Goal: Task Accomplishment & Management: Use online tool/utility

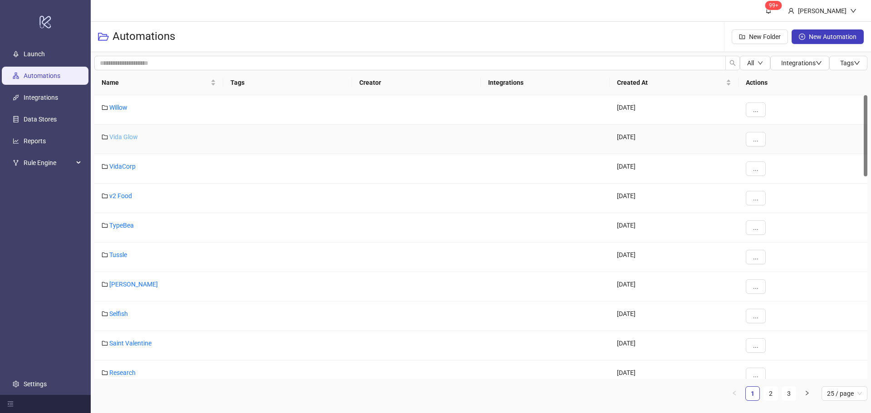
click at [122, 137] on link "Vida Glow" at bounding box center [123, 136] width 29 height 7
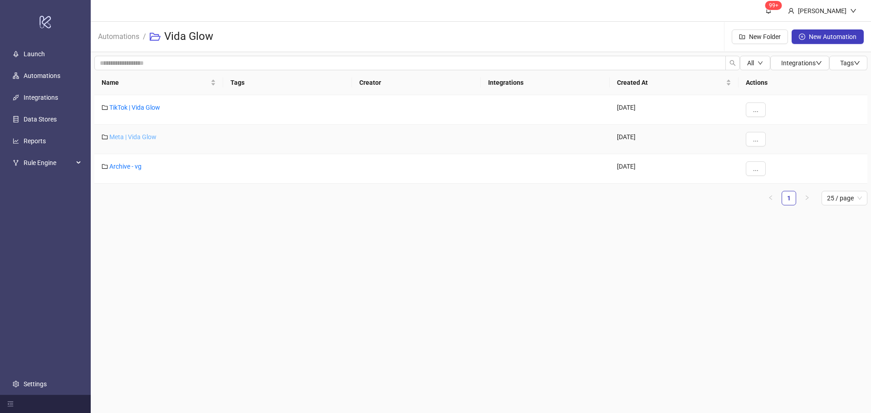
click at [135, 137] on link "Meta | Vida Glow" at bounding box center [132, 136] width 47 height 7
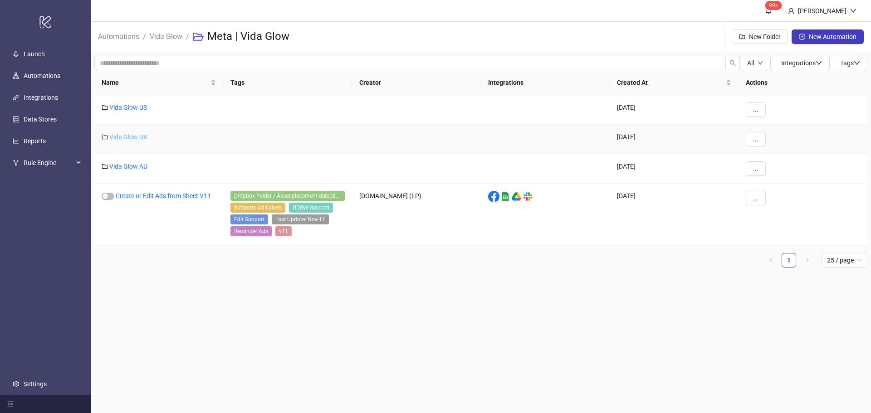
click at [121, 138] on link "Vida Glow UK" at bounding box center [128, 136] width 38 height 7
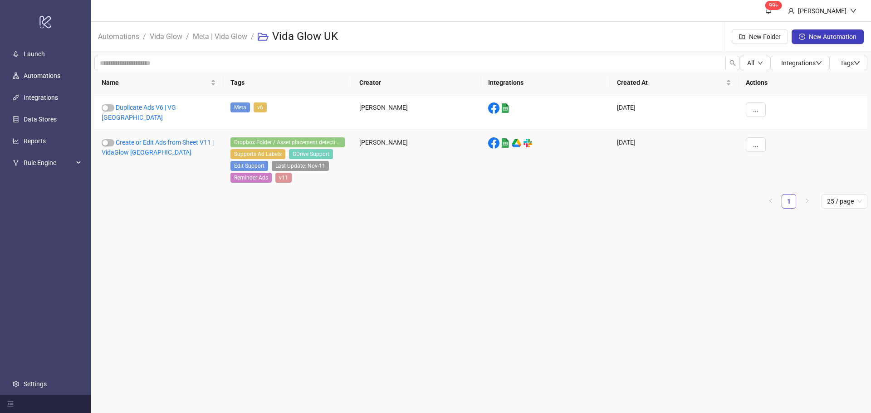
click at [134, 142] on div "Create or Edit Ads from Sheet V11 | VidaGlow [GEOGRAPHIC_DATA]" at bounding box center [158, 161] width 129 height 62
click at [129, 139] on link "Create or Edit Ads from Sheet V11 | VidaGlow [GEOGRAPHIC_DATA]" at bounding box center [158, 147] width 112 height 17
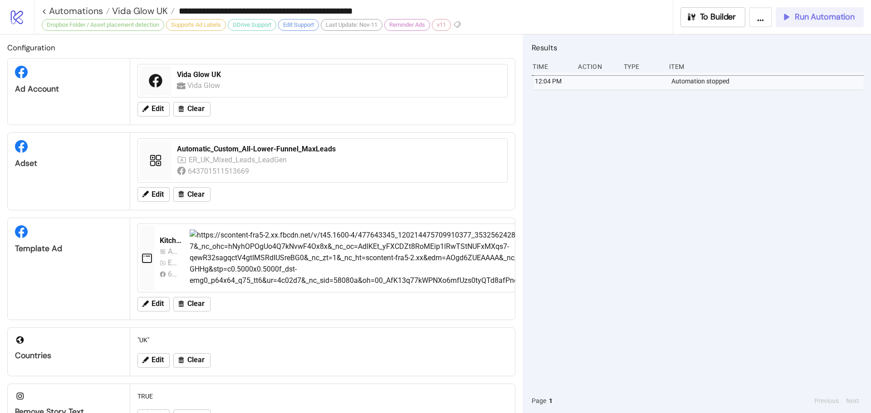
click at [830, 16] on span "Run Automation" at bounding box center [825, 17] width 60 height 10
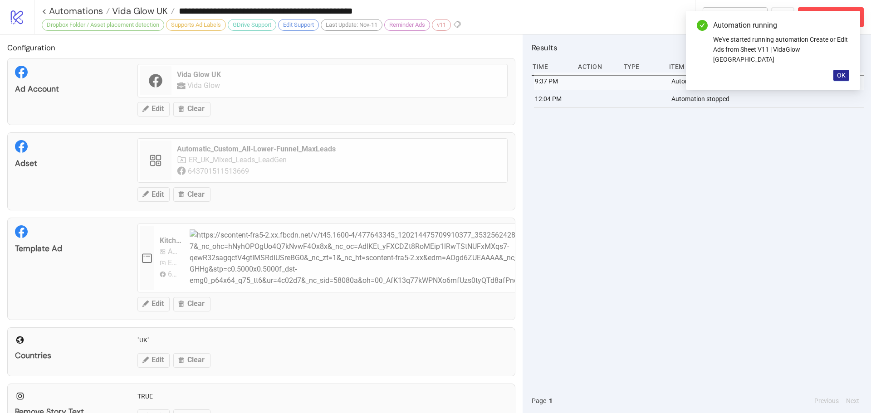
click at [842, 70] on button "OK" at bounding box center [841, 75] width 16 height 11
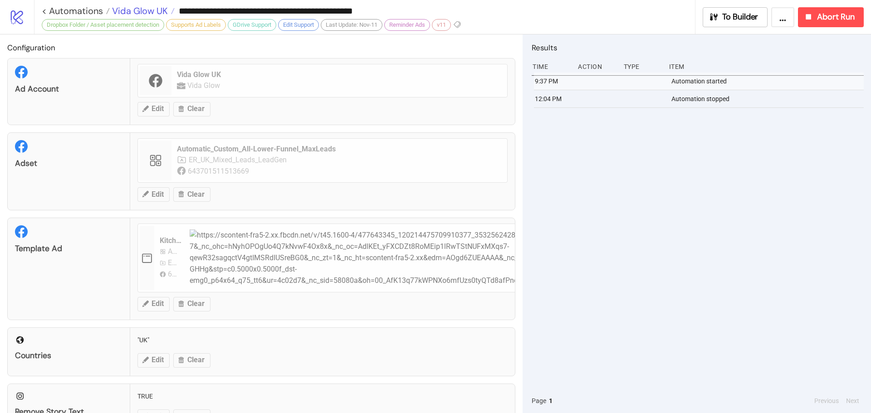
click at [162, 10] on span "Vida Glow UK" at bounding box center [139, 11] width 58 height 12
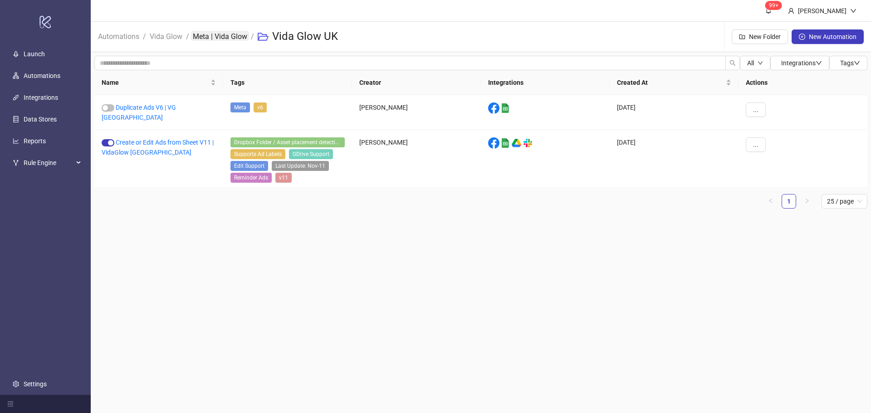
click at [214, 31] on link "Meta | Vida Glow" at bounding box center [220, 36] width 58 height 10
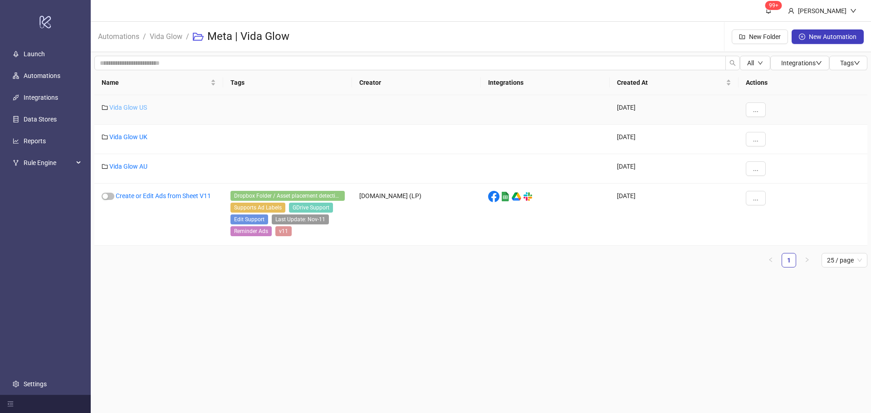
click at [131, 106] on link "Vida Glow US" at bounding box center [128, 107] width 38 height 7
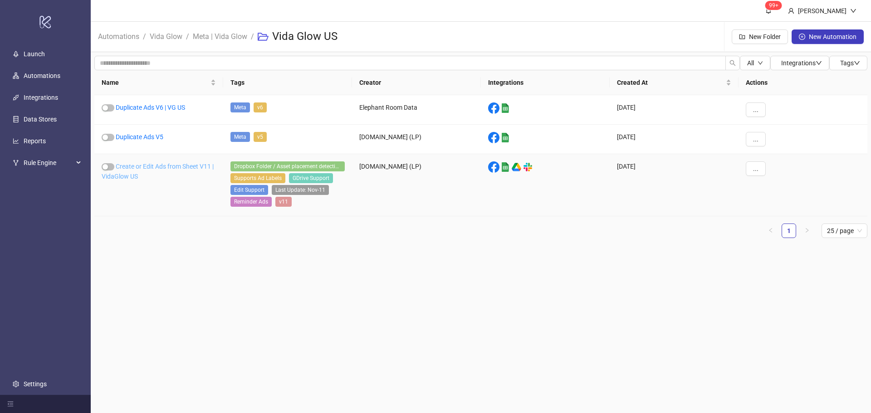
click at [127, 166] on link "Create or Edit Ads from Sheet V11 | VidaGlow US" at bounding box center [158, 171] width 112 height 17
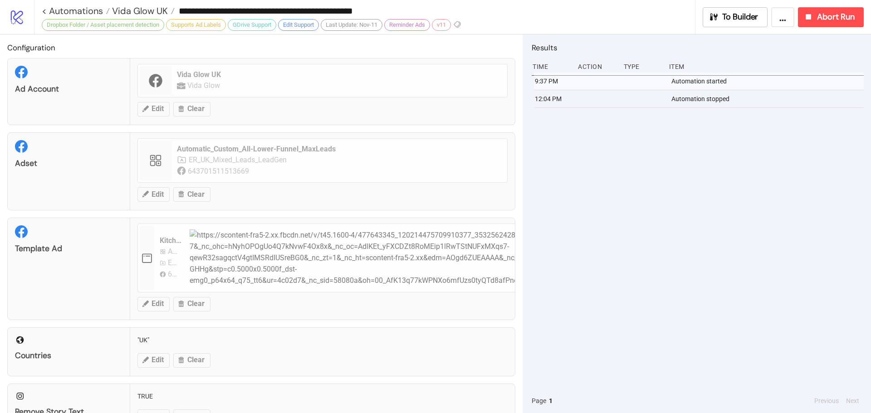
type input "**********"
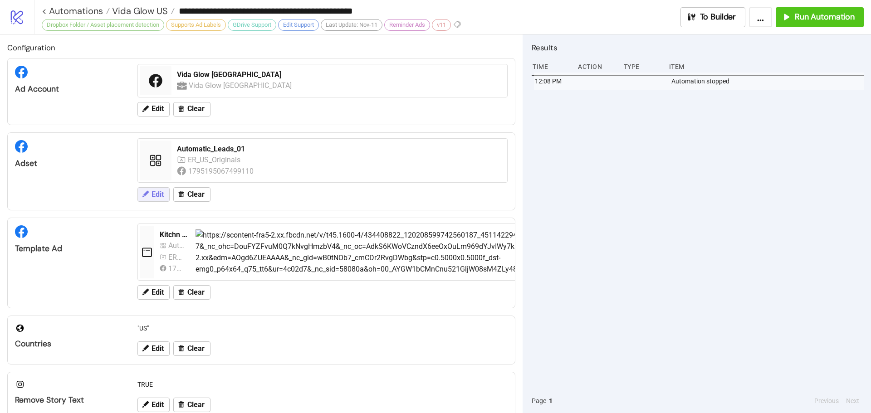
click at [147, 192] on icon at bounding box center [145, 194] width 6 height 6
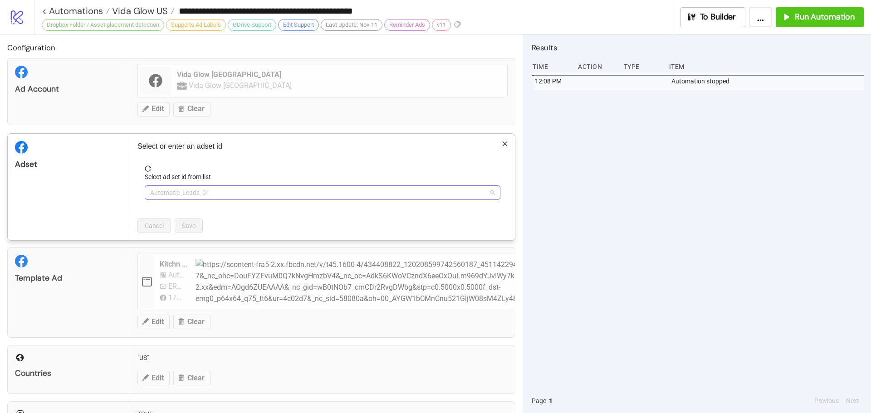
click at [209, 194] on span "Automatic_Leads_01" at bounding box center [322, 193] width 345 height 14
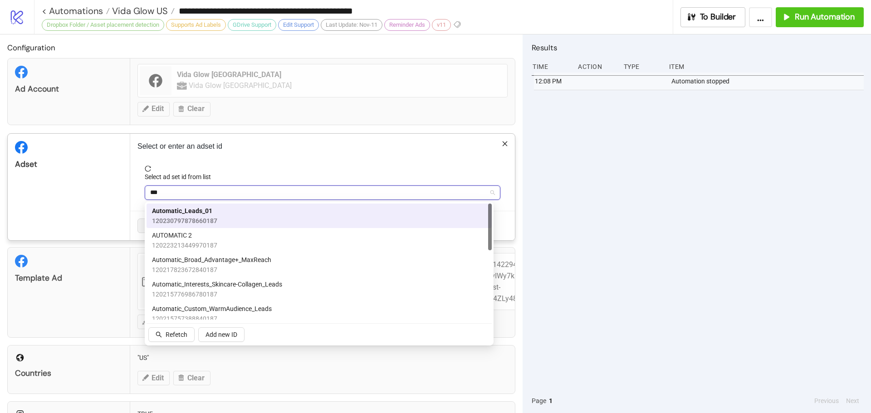
type input "****"
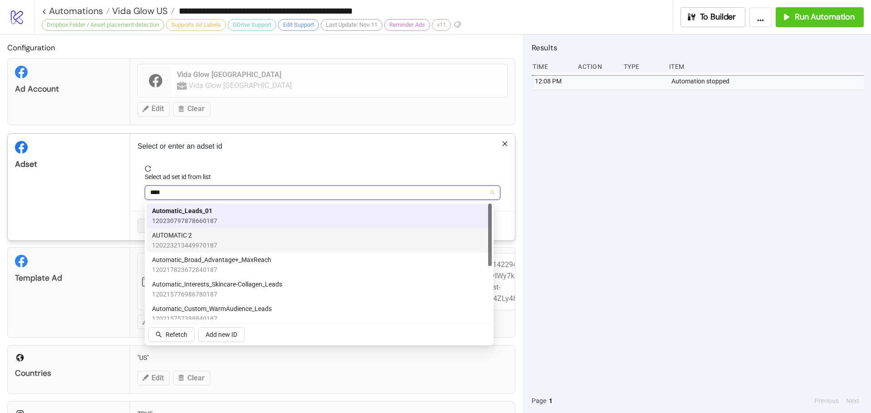
click at [199, 239] on span "AUTOMATIC 2" at bounding box center [184, 235] width 65 height 10
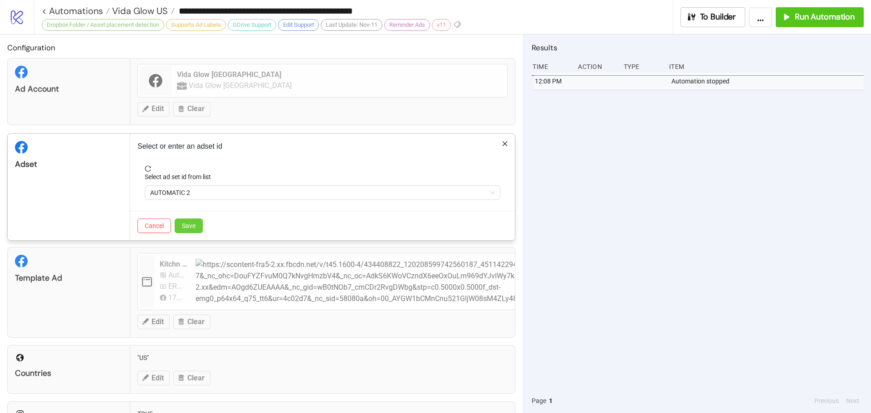
click at [199, 227] on button "Save" at bounding box center [189, 226] width 28 height 15
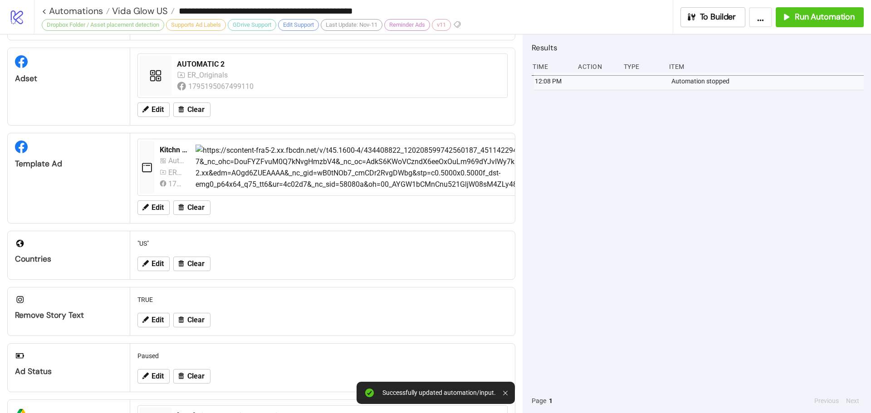
scroll to position [45, 0]
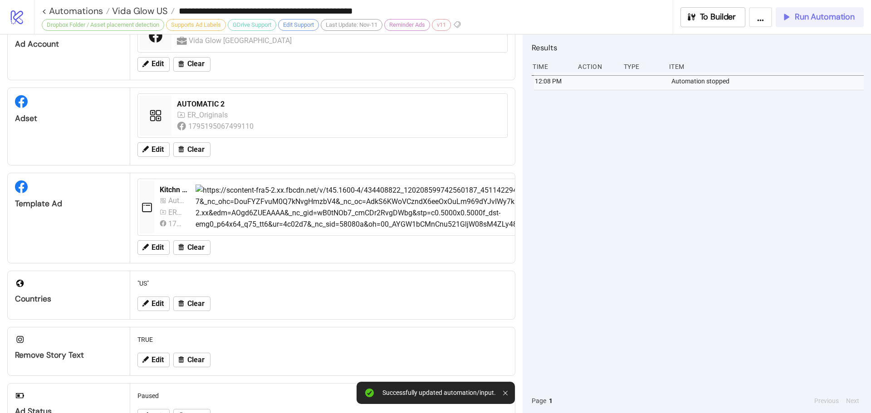
click at [809, 22] on button "Run Automation" at bounding box center [820, 17] width 88 height 20
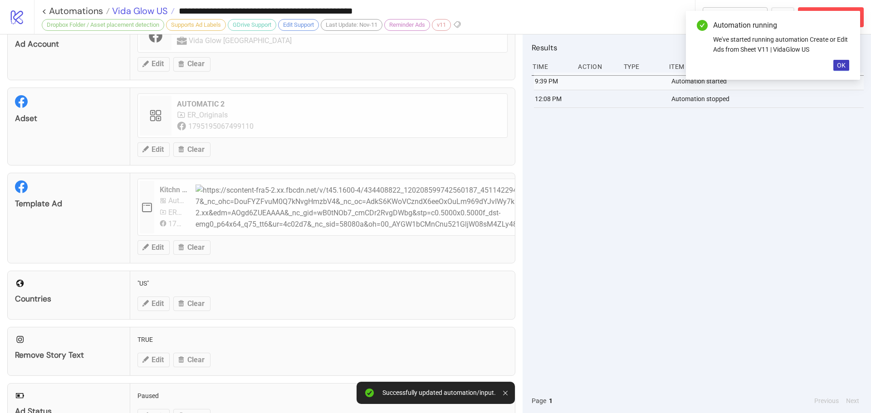
click at [136, 9] on span "Vida Glow US" at bounding box center [139, 11] width 58 height 12
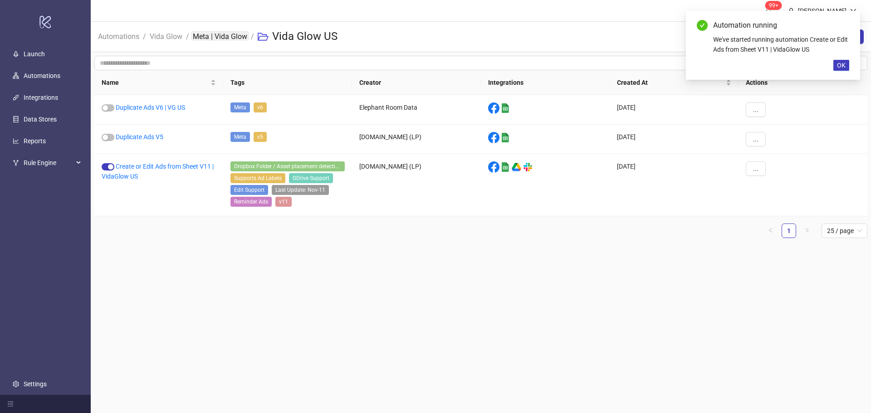
click at [214, 40] on link "Meta | Vida Glow" at bounding box center [220, 36] width 58 height 10
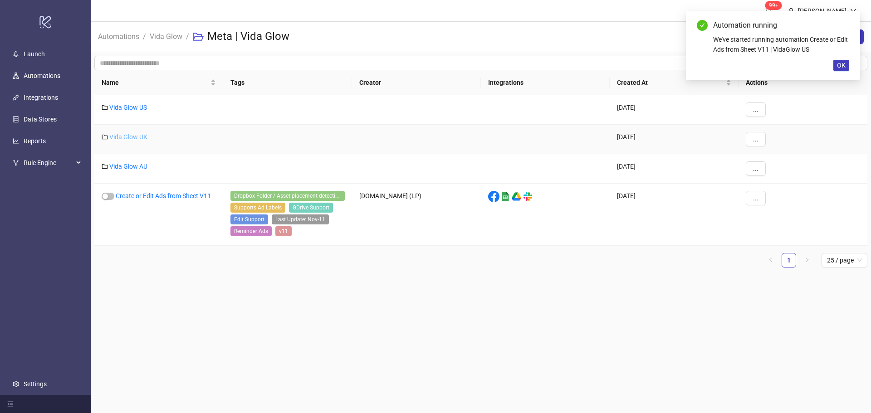
click at [136, 138] on link "Vida Glow UK" at bounding box center [128, 136] width 38 height 7
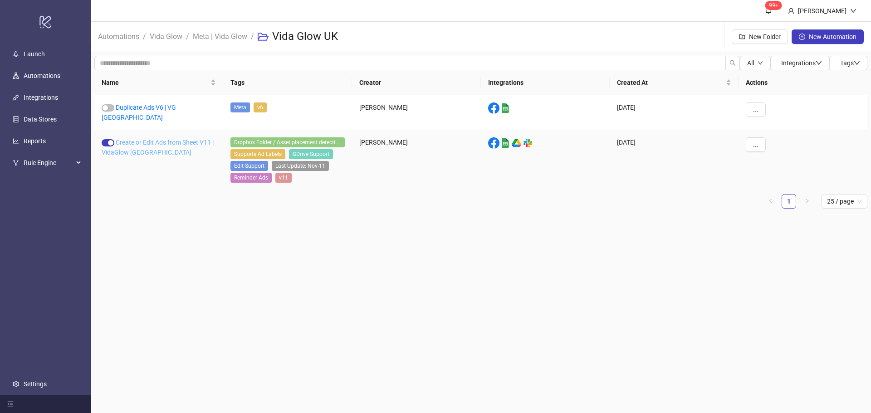
click at [137, 139] on link "Create or Edit Ads from Sheet V11 | VidaGlow [GEOGRAPHIC_DATA]" at bounding box center [158, 147] width 112 height 17
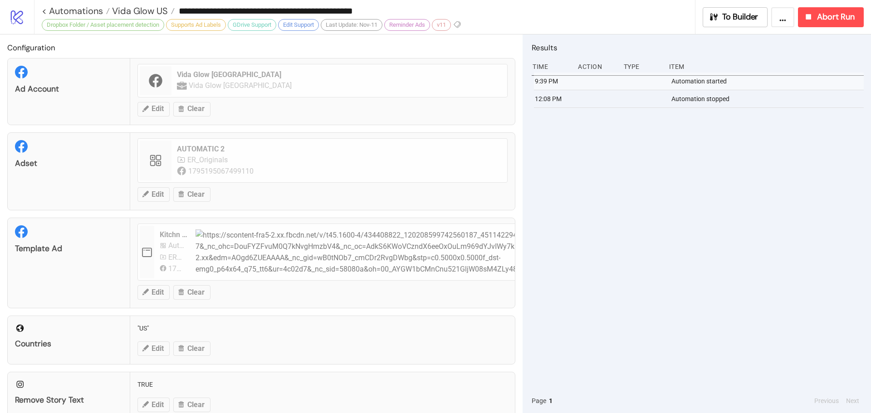
type input "**********"
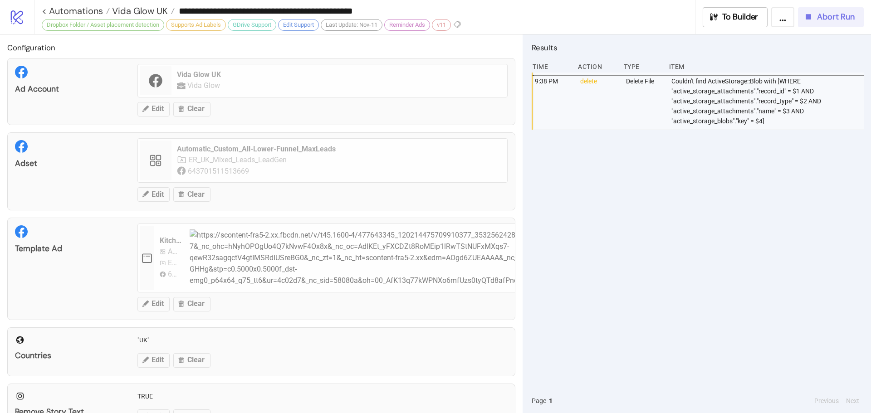
click at [835, 14] on span "Abort Run" at bounding box center [836, 17] width 38 height 10
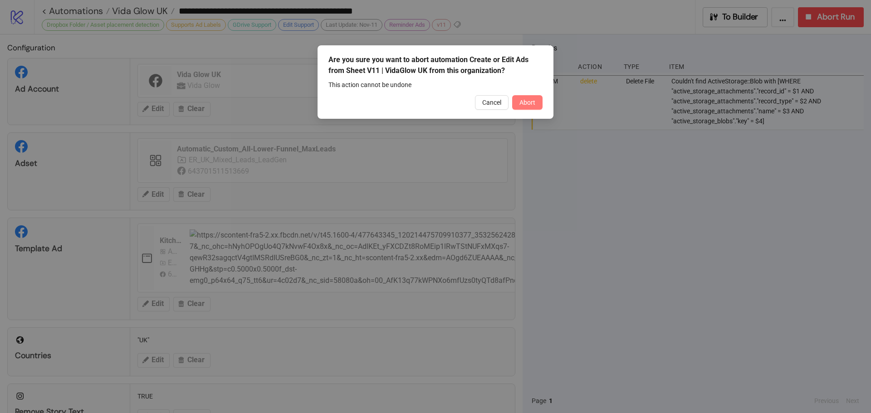
click at [533, 98] on button "Abort" at bounding box center [527, 102] width 30 height 15
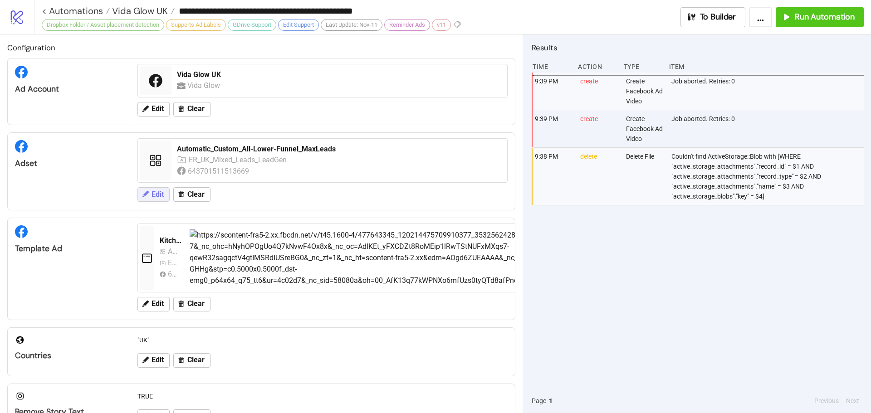
click at [147, 194] on icon at bounding box center [145, 194] width 8 height 8
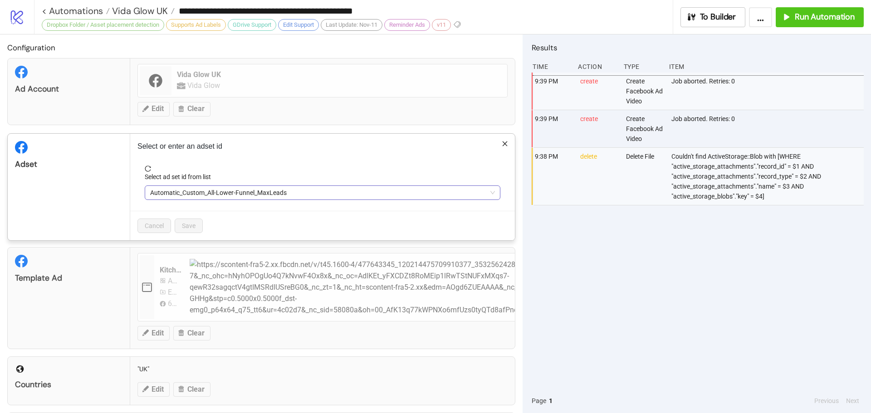
click at [225, 188] on span "Automatic_Custom_All-Lower-Funnel_MaxLeads" at bounding box center [322, 193] width 345 height 14
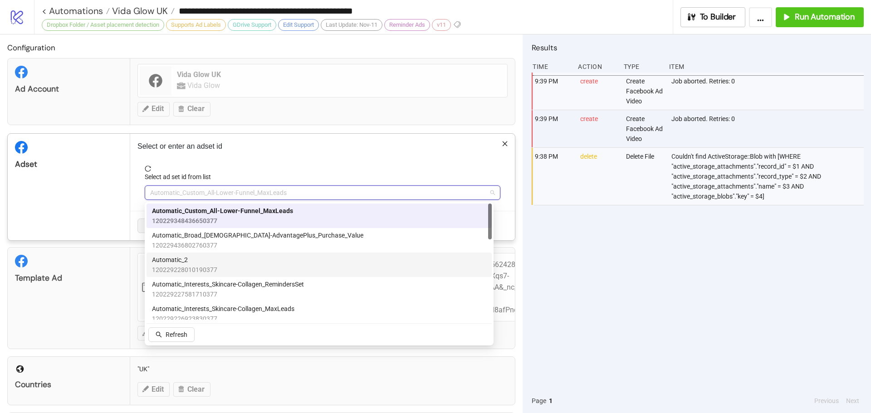
click at [197, 260] on span "Automatic_2" at bounding box center [184, 260] width 65 height 10
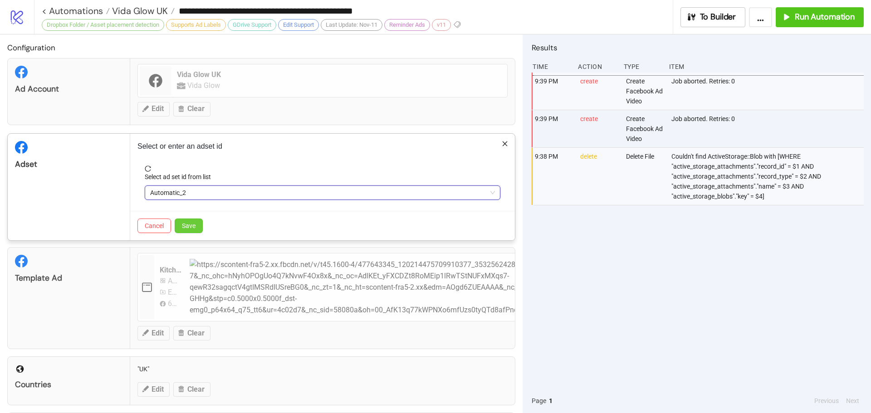
click at [189, 225] on span "Save" at bounding box center [189, 225] width 14 height 7
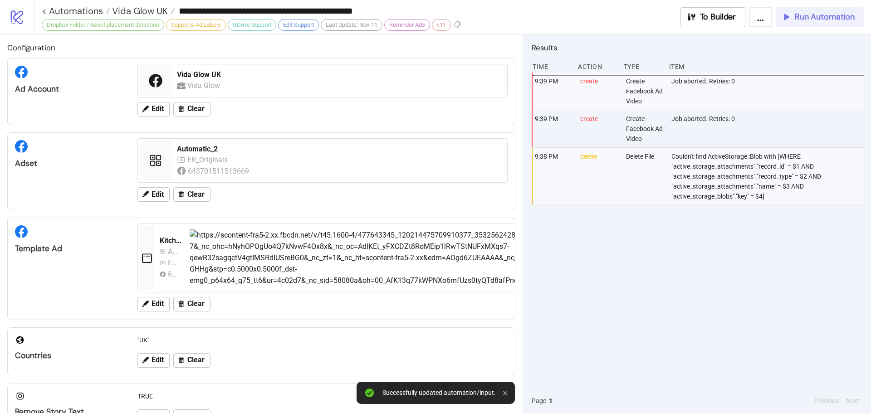
click at [827, 20] on span "Run Automation" at bounding box center [825, 17] width 60 height 10
